Goal: Check status

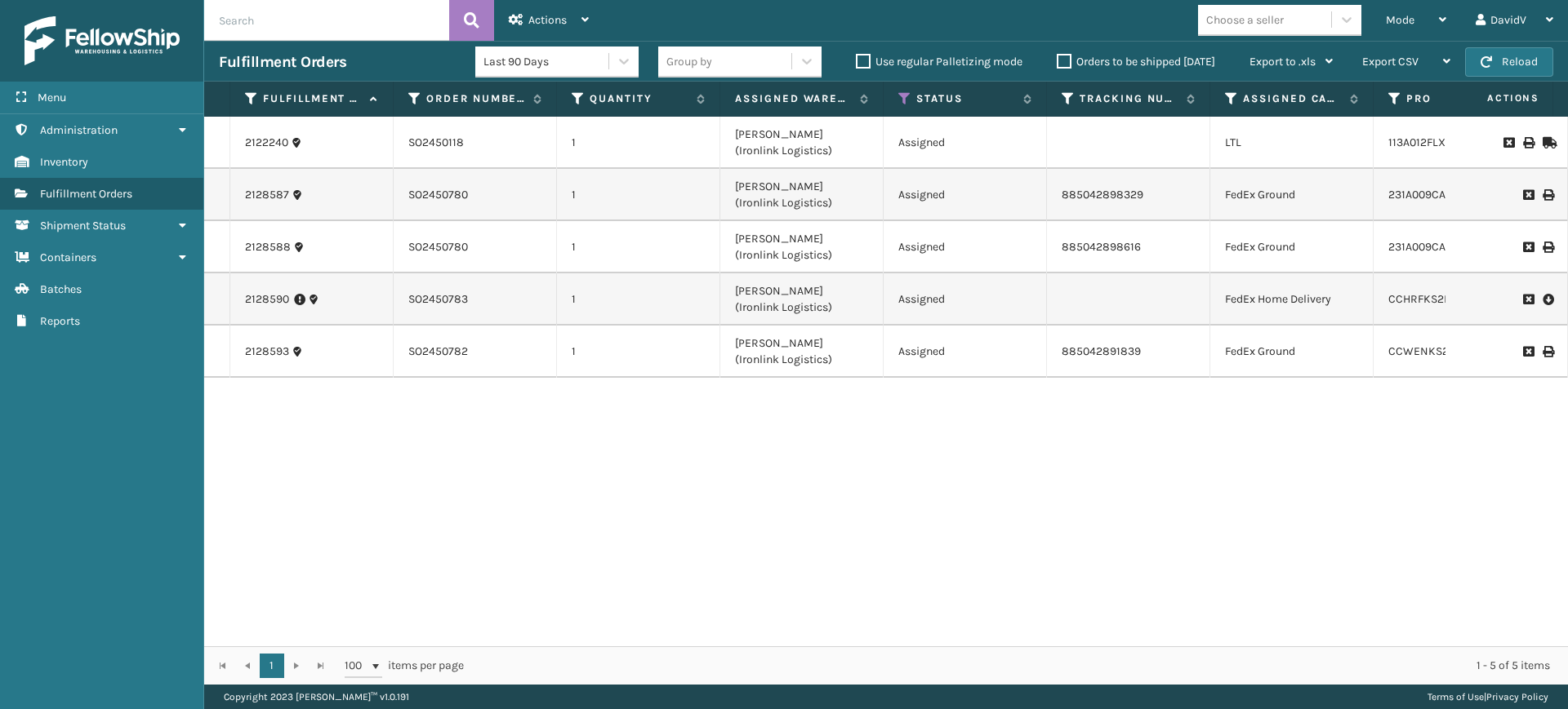
click at [540, 494] on div "2122240 SO2450118 1 [PERSON_NAME] (Ironlink Logistics) Assigned LTL 113A012FLX …" at bounding box center [885, 381] width 1363 height 529
click at [1064, 60] on label "Orders to be shipped [DATE]" at bounding box center [1135, 61] width 158 height 14
click at [1057, 60] on input "Orders to be shipped [DATE]" at bounding box center [1057, 57] width 1 height 11
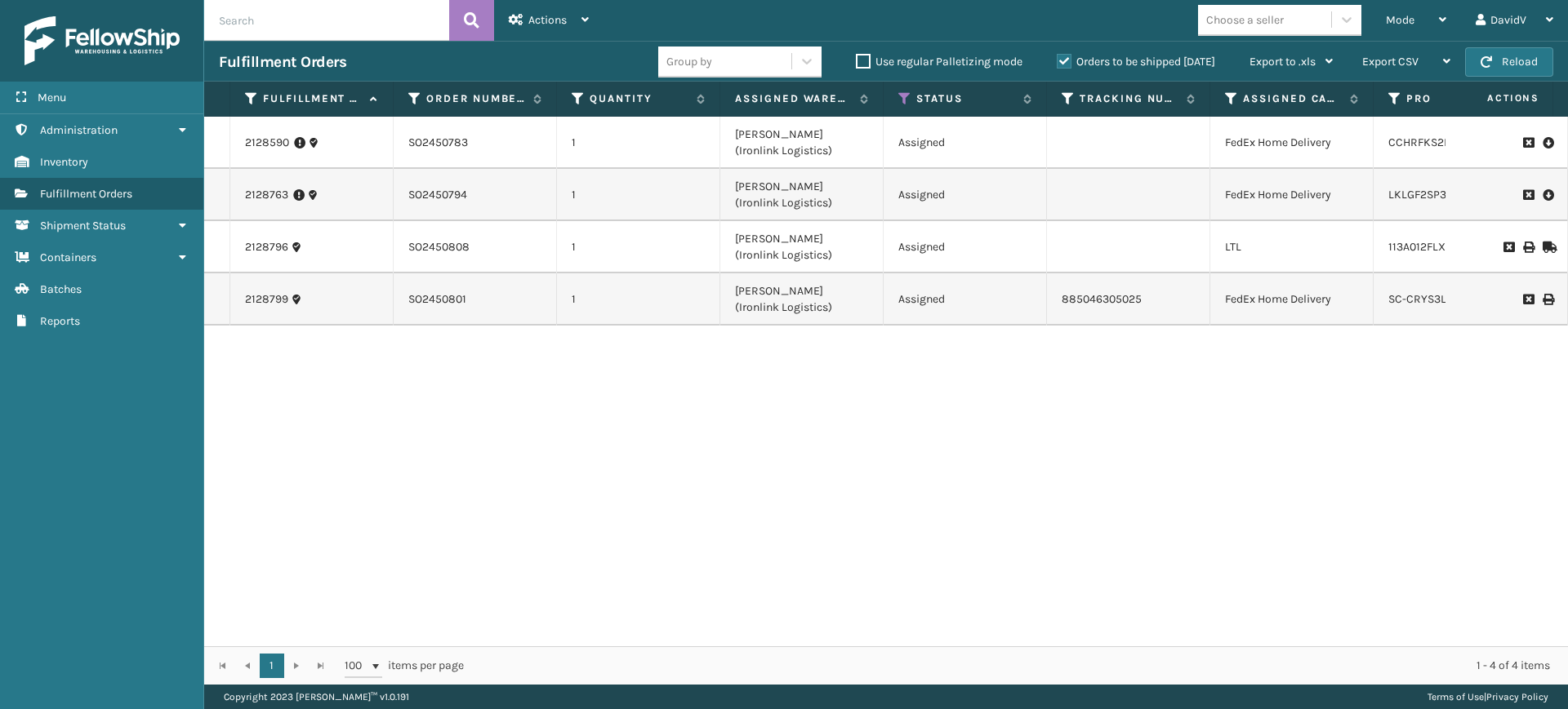
click at [1064, 60] on label "Orders to be shipped [DATE]" at bounding box center [1135, 61] width 158 height 14
click at [1057, 60] on input "Orders to be shipped [DATE]" at bounding box center [1057, 57] width 1 height 11
click at [1064, 60] on label "Orders to be shipped [DATE]" at bounding box center [1135, 61] width 158 height 14
click at [1057, 60] on input "Orders to be shipped [DATE]" at bounding box center [1057, 57] width 1 height 11
click at [1064, 60] on label "Orders to be shipped [DATE]" at bounding box center [1135, 61] width 158 height 14
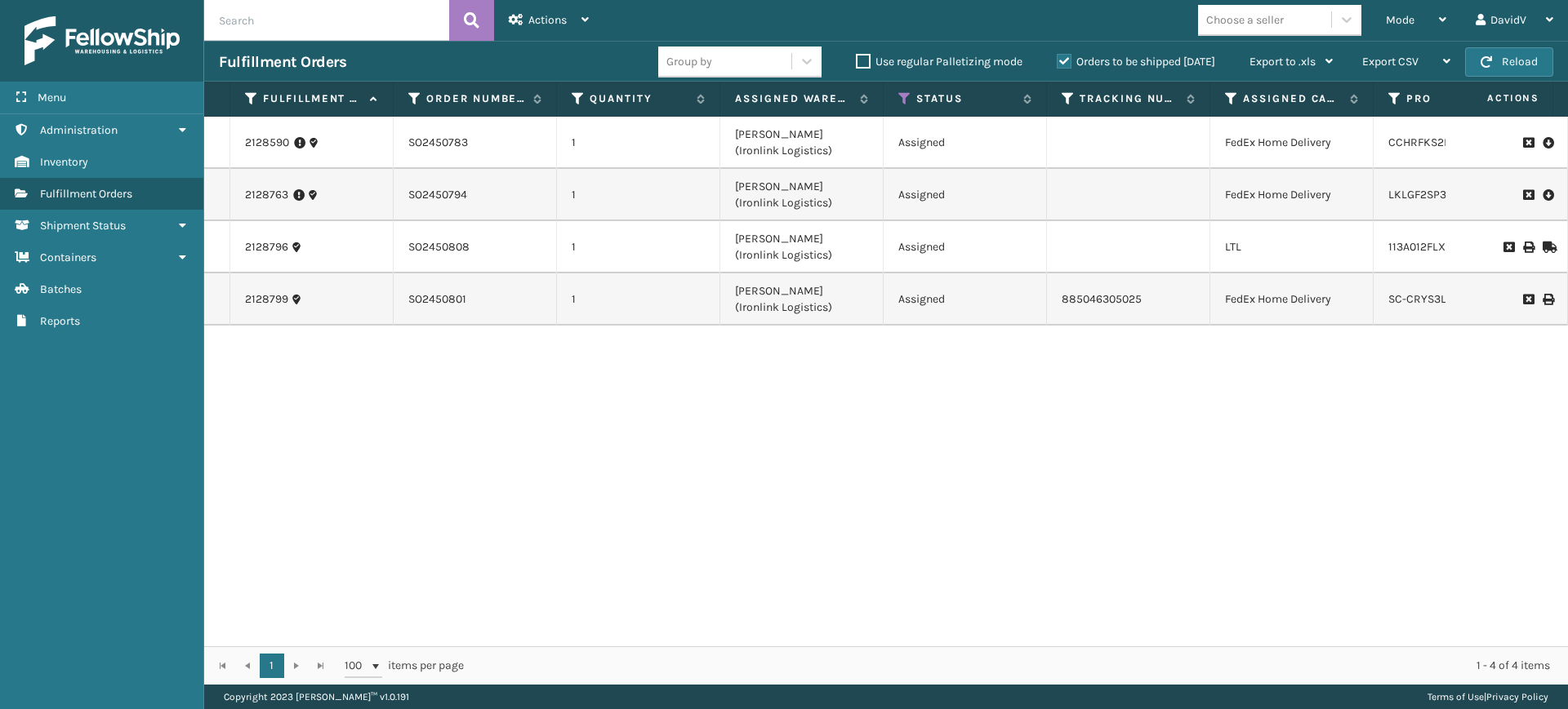
click at [1057, 60] on input "Orders to be shipped [DATE]" at bounding box center [1057, 57] width 1 height 11
click at [693, 427] on div "2128590 SO2450783 1 [PERSON_NAME] (Ironlink Logistics) Assigned FedEx Home Deli…" at bounding box center [885, 381] width 1363 height 529
click at [1064, 55] on label "Orders to be shipped [DATE]" at bounding box center [1135, 61] width 158 height 14
click at [1057, 55] on input "Orders to be shipped [DATE]" at bounding box center [1057, 57] width 1 height 11
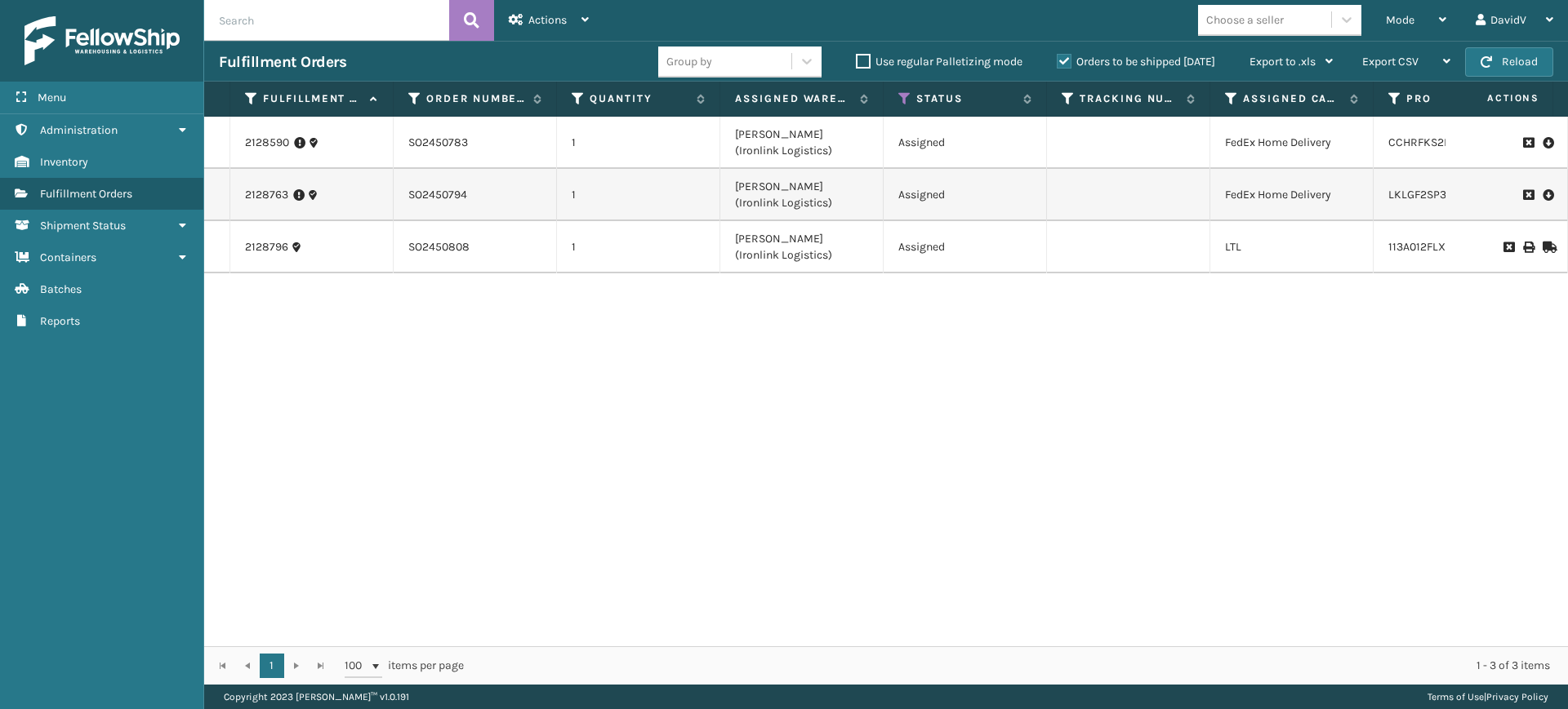
click at [1064, 55] on label "Orders to be shipped [DATE]" at bounding box center [1135, 61] width 158 height 14
click at [1057, 55] on input "Orders to be shipped [DATE]" at bounding box center [1057, 57] width 1 height 11
click at [1064, 55] on label "Orders to be shipped [DATE]" at bounding box center [1135, 61] width 158 height 14
click at [1057, 55] on input "Orders to be shipped [DATE]" at bounding box center [1057, 57] width 1 height 11
click at [1021, 345] on div "2128590 SO2450783 1 [PERSON_NAME] (Ironlink Logistics) Assigned FedEx Home Deli…" at bounding box center [885, 381] width 1363 height 529
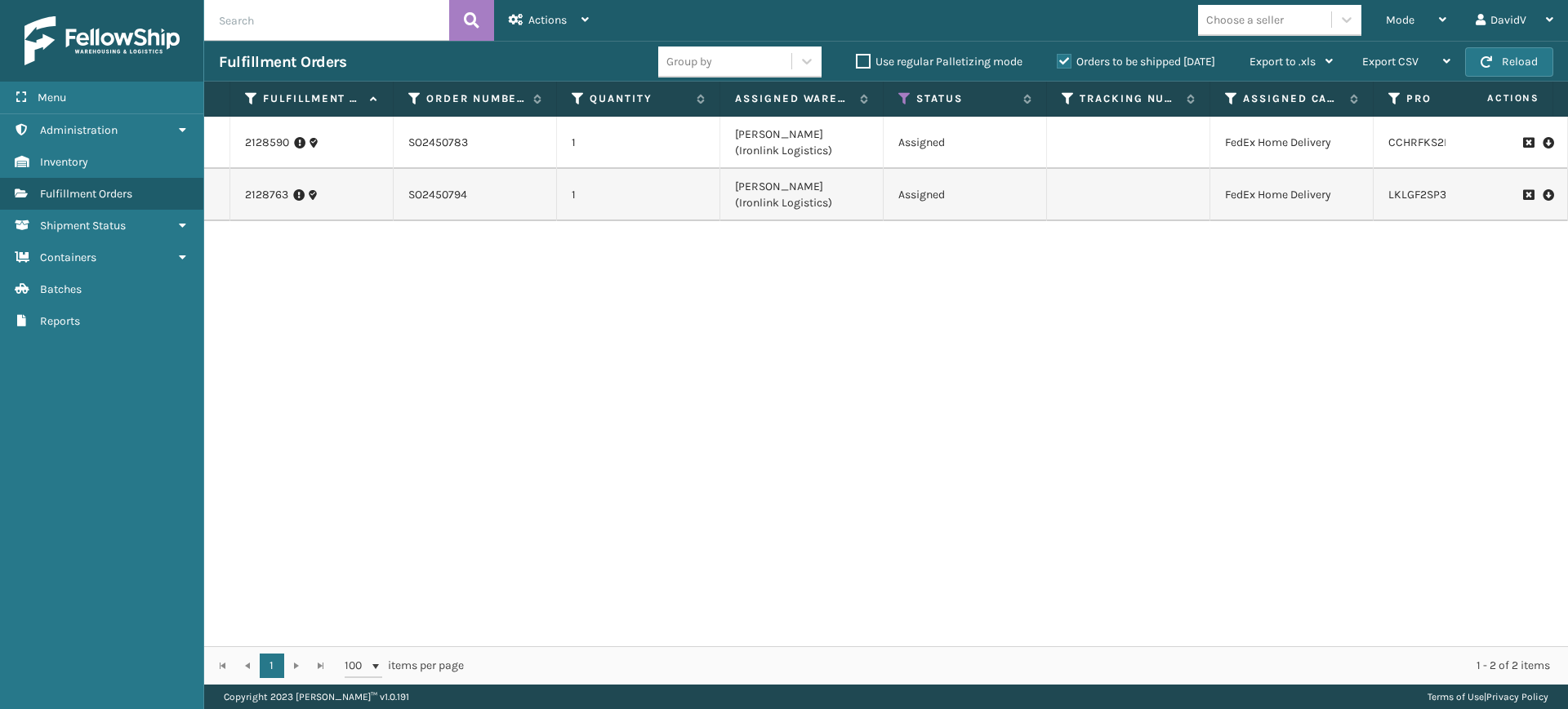
click at [735, 342] on div "2128590 SO2450783 1 [PERSON_NAME] (Ironlink Logistics) Assigned FedEx Home Deli…" at bounding box center [885, 381] width 1363 height 529
click at [1064, 57] on label "Orders to be shipped [DATE]" at bounding box center [1135, 61] width 158 height 14
click at [1057, 57] on input "Orders to be shipped [DATE]" at bounding box center [1057, 57] width 1 height 11
click at [1064, 57] on label "Orders to be shipped [DATE]" at bounding box center [1135, 61] width 158 height 14
click at [1057, 57] on input "Orders to be shipped [DATE]" at bounding box center [1057, 57] width 1 height 11
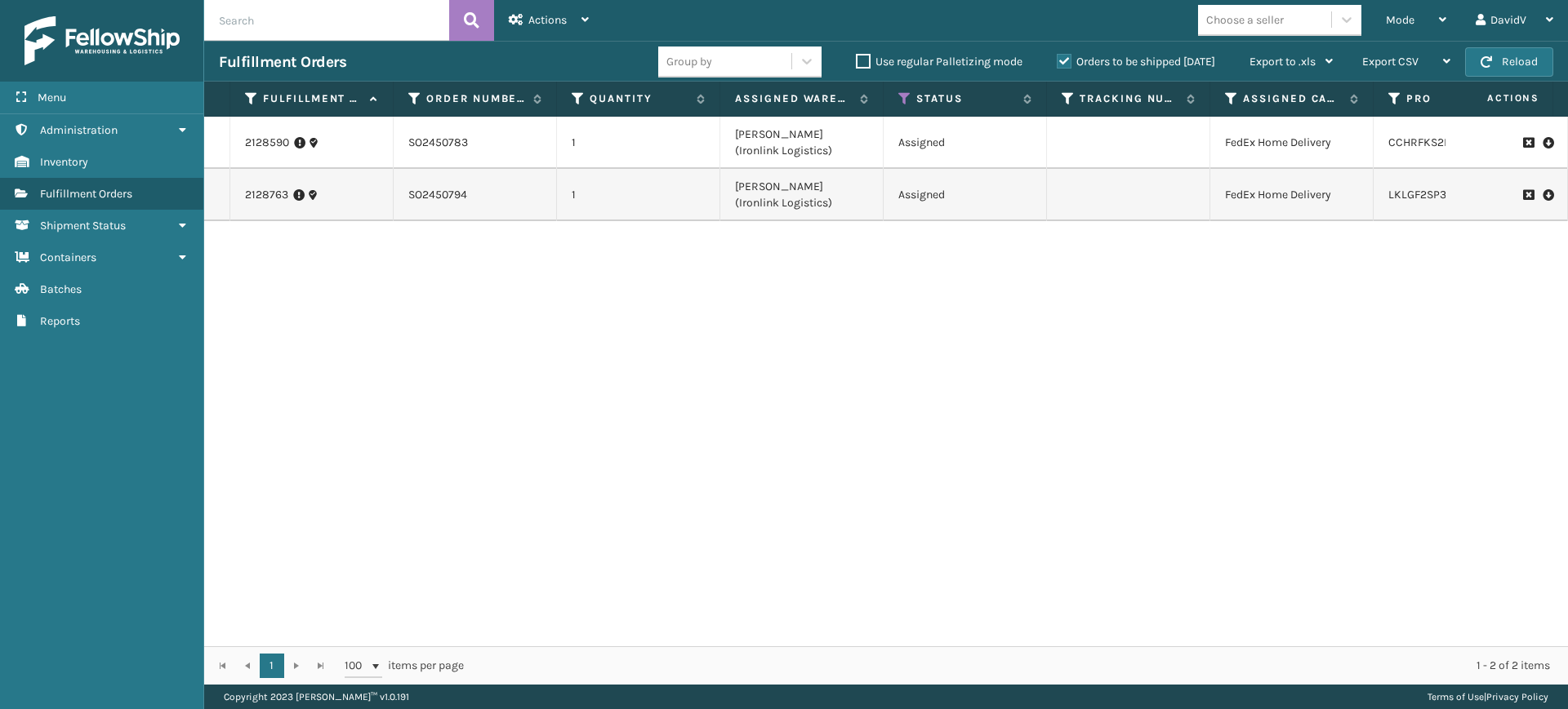
click at [1058, 335] on div "2128590 SO2450783 1 [PERSON_NAME] (Ironlink Logistics) Assigned FedEx Home Deli…" at bounding box center [885, 381] width 1363 height 529
click at [806, 538] on div "2128590 SO2450783 1 [PERSON_NAME] (Ironlink Logistics) Assigned FedEx Home Deli…" at bounding box center [885, 381] width 1363 height 529
click at [763, 339] on div "2128590 SO2450783 1 [PERSON_NAME] (Ironlink Logistics) Assigned FedEx Home Deli…" at bounding box center [885, 381] width 1363 height 529
click at [582, 390] on div "2128590 SO2450783 1 [PERSON_NAME] (Ironlink Logistics) Assigned FedEx Home Deli…" at bounding box center [885, 381] width 1363 height 529
click at [737, 334] on div "2128590 SO2450783 1 [PERSON_NAME] (Ironlink Logistics) Assigned FedEx Home Deli…" at bounding box center [885, 381] width 1363 height 529
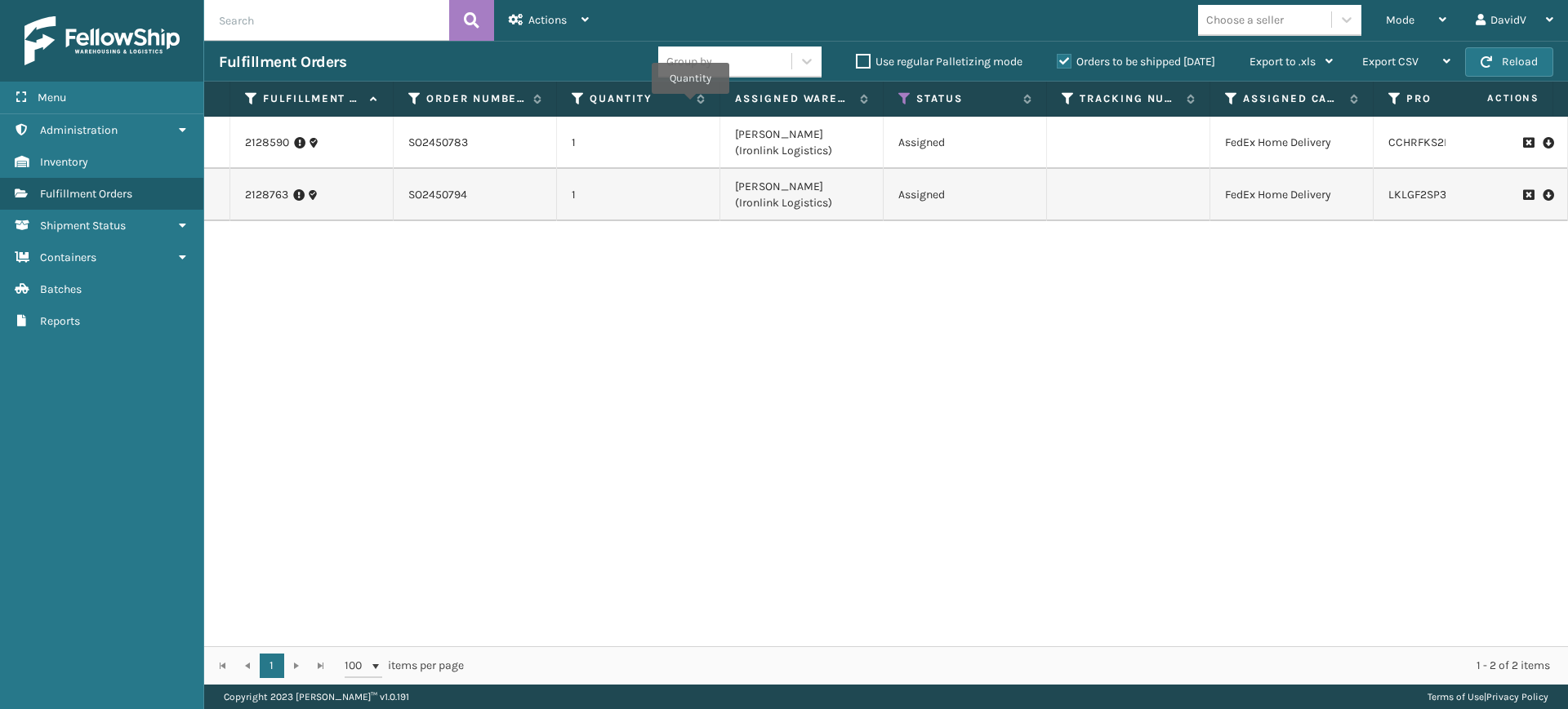
click at [755, 430] on div "2128590 SO2450783 1 [PERSON_NAME] (Ironlink Logistics) Assigned FedEx Home Deli…" at bounding box center [885, 381] width 1363 height 529
click at [687, 368] on div "2128590 SO2450783 1 [PERSON_NAME] (Ironlink Logistics) Assigned FedEx Home Deli…" at bounding box center [885, 381] width 1363 height 529
click at [678, 319] on div "2128590 SO2450783 1 [PERSON_NAME] (Ironlink Logistics) Assigned FedEx Home Deli…" at bounding box center [885, 381] width 1363 height 529
click at [804, 330] on div "2128590 SO2450783 1 [PERSON_NAME] (Ironlink Logistics) Assigned FedEx Home Deli…" at bounding box center [885, 381] width 1363 height 529
click at [748, 383] on div "2128590 SO2450783 1 [PERSON_NAME] (Ironlink Logistics) Assigned FedEx Home Deli…" at bounding box center [885, 381] width 1363 height 529
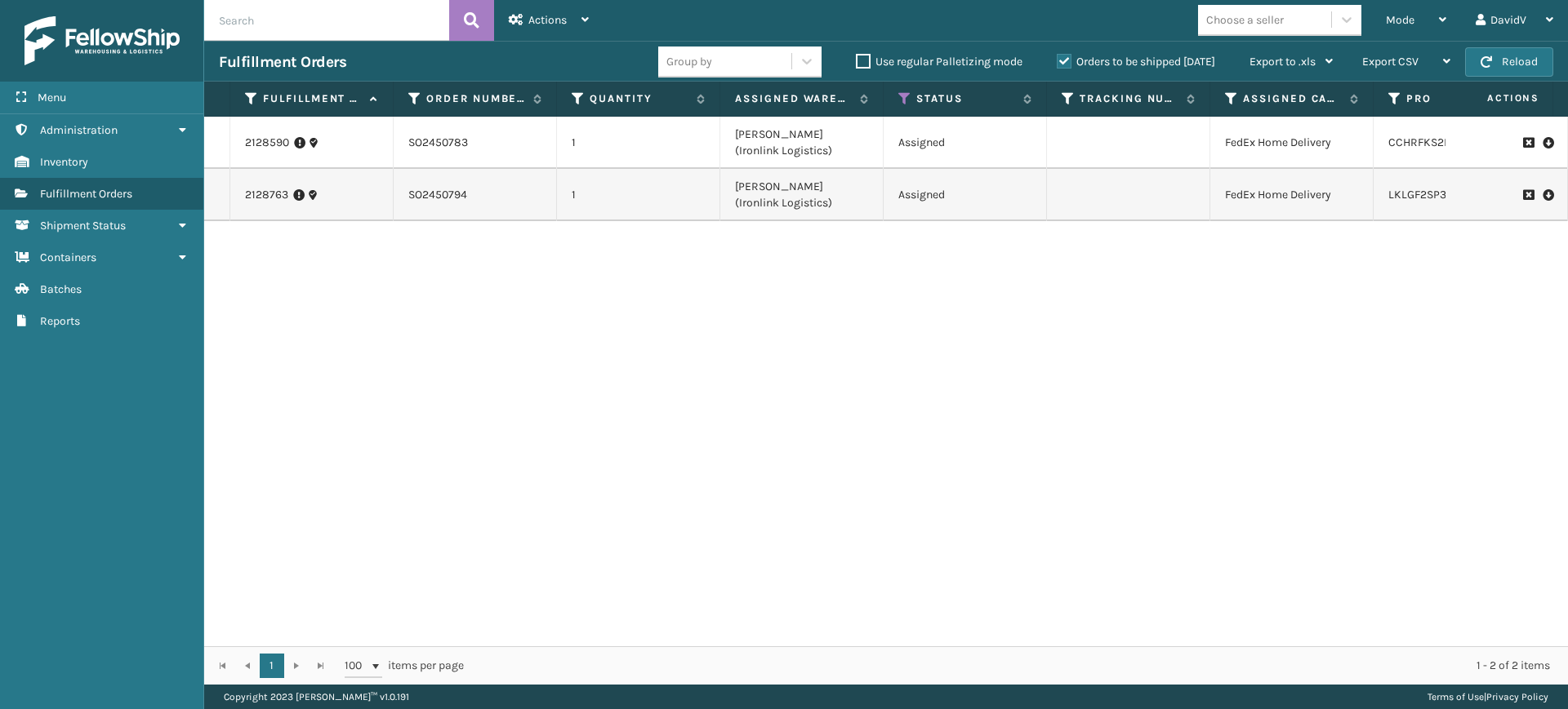
drag, startPoint x: 628, startPoint y: 388, endPoint x: 794, endPoint y: 367, distance: 167.3
click at [628, 388] on div "2128590 SO2450783 1 [PERSON_NAME] (Ironlink Logistics) Assigned FedEx Home Deli…" at bounding box center [885, 381] width 1363 height 529
